Goal: Information Seeking & Learning: Learn about a topic

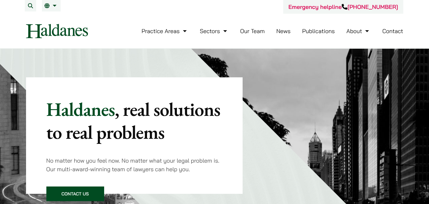
click at [249, 31] on link "Our Team" at bounding box center [252, 30] width 24 height 7
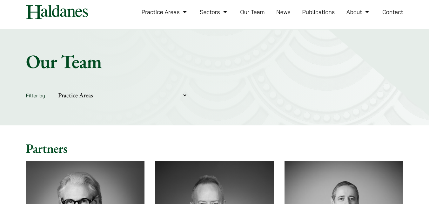
scroll to position [25, 0]
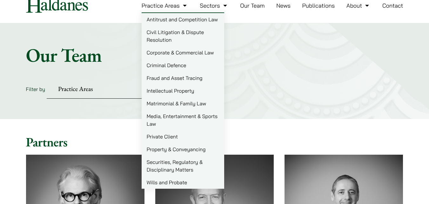
click at [165, 90] on link "Intellectual Property" at bounding box center [183, 90] width 83 height 13
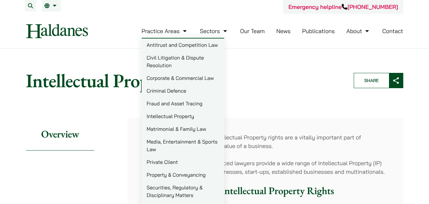
click at [163, 160] on link "Private Client" at bounding box center [183, 161] width 83 height 13
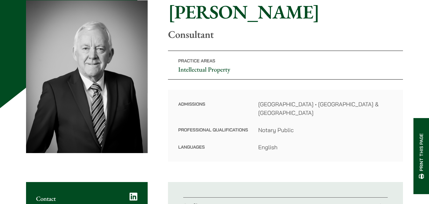
scroll to position [67, 0]
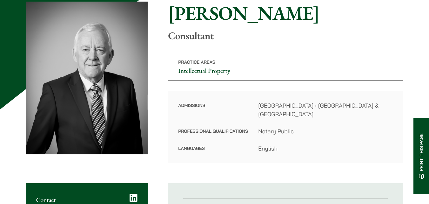
drag, startPoint x: 428, startPoint y: 38, endPoint x: 427, endPoint y: 33, distance: 5.4
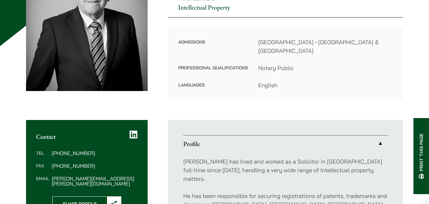
scroll to position [129, 0]
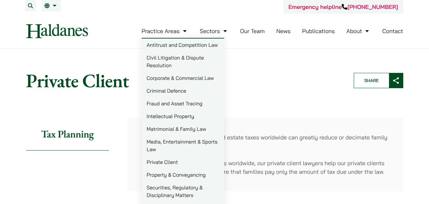
click at [174, 78] on link "Corporate & Commercial Law" at bounding box center [183, 78] width 83 height 13
